Goal: Find specific page/section: Find specific page/section

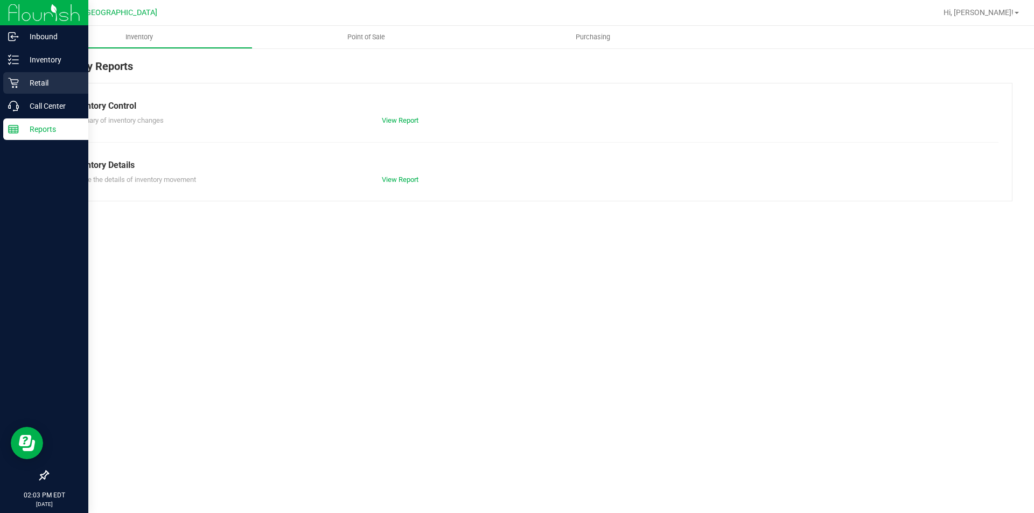
click at [37, 90] on div "Retail" at bounding box center [45, 83] width 85 height 22
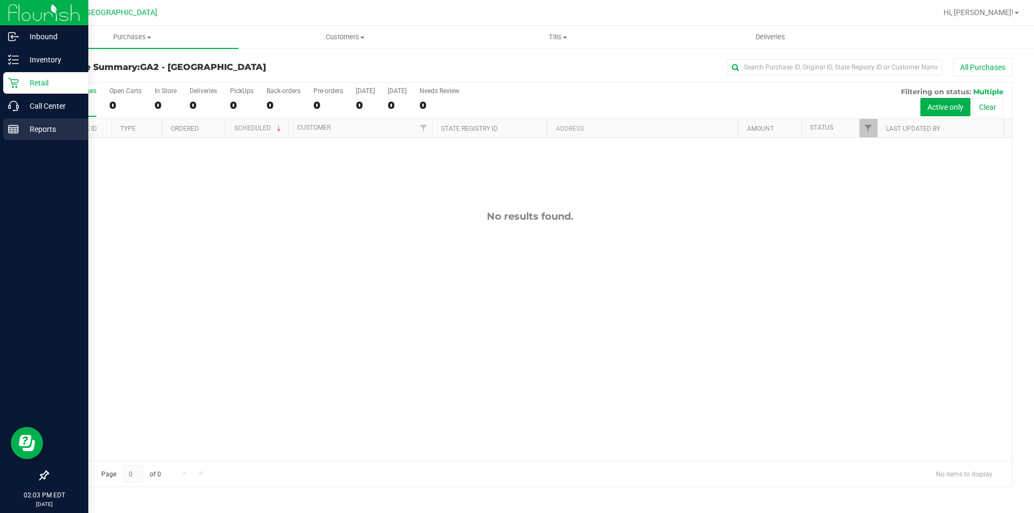
click at [8, 134] on icon at bounding box center [13, 129] width 11 height 11
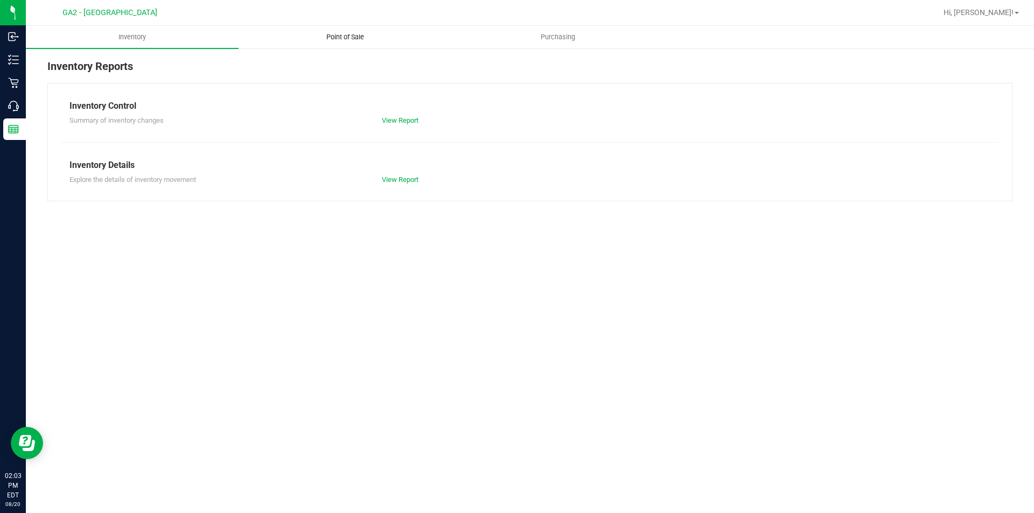
click at [342, 40] on span "Point of Sale" at bounding box center [345, 37] width 67 height 10
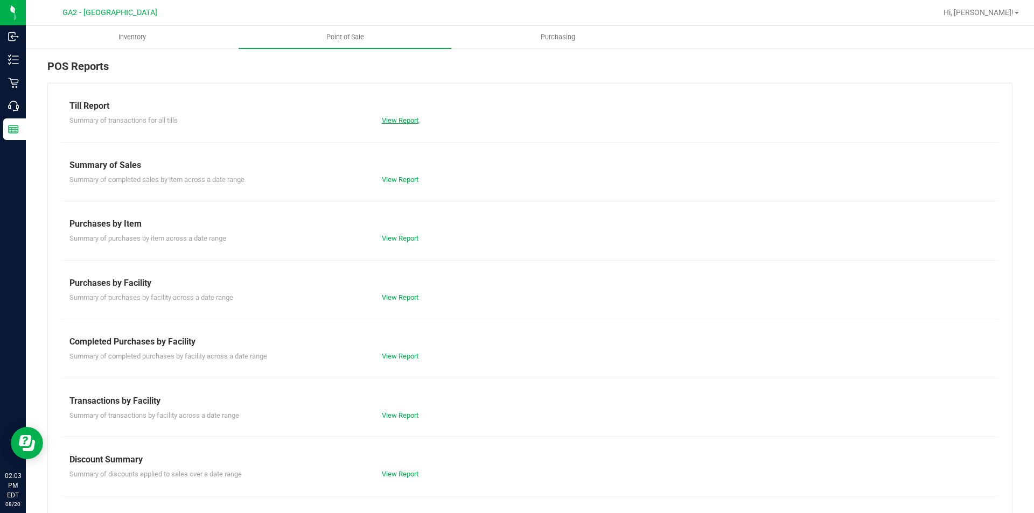
click at [394, 117] on link "View Report" at bounding box center [400, 120] width 37 height 8
